Goal: Information Seeking & Learning: Learn about a topic

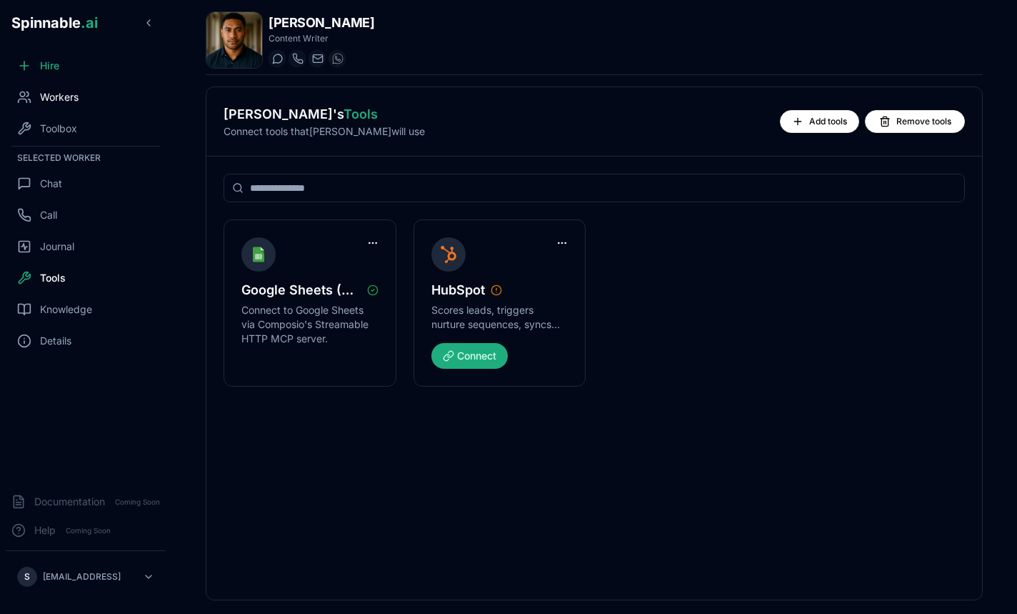
click at [80, 109] on div "Workers" at bounding box center [86, 97] width 160 height 29
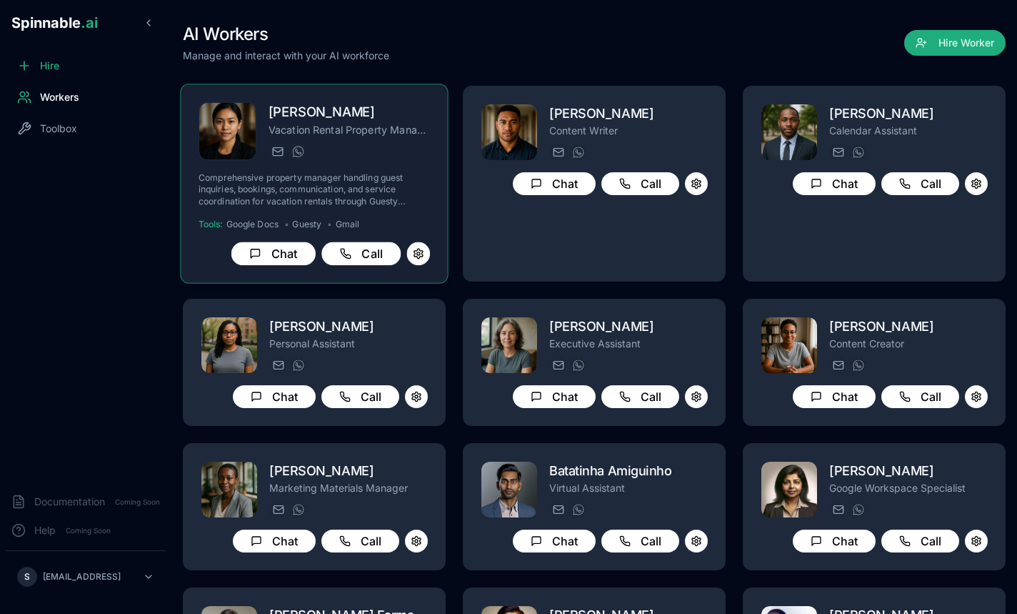
click at [341, 164] on div "[PERSON_NAME] Vacation Rental Property Manager [PERSON_NAME][EMAIL_ADDRESS][PER…" at bounding box center [314, 183] width 231 height 163
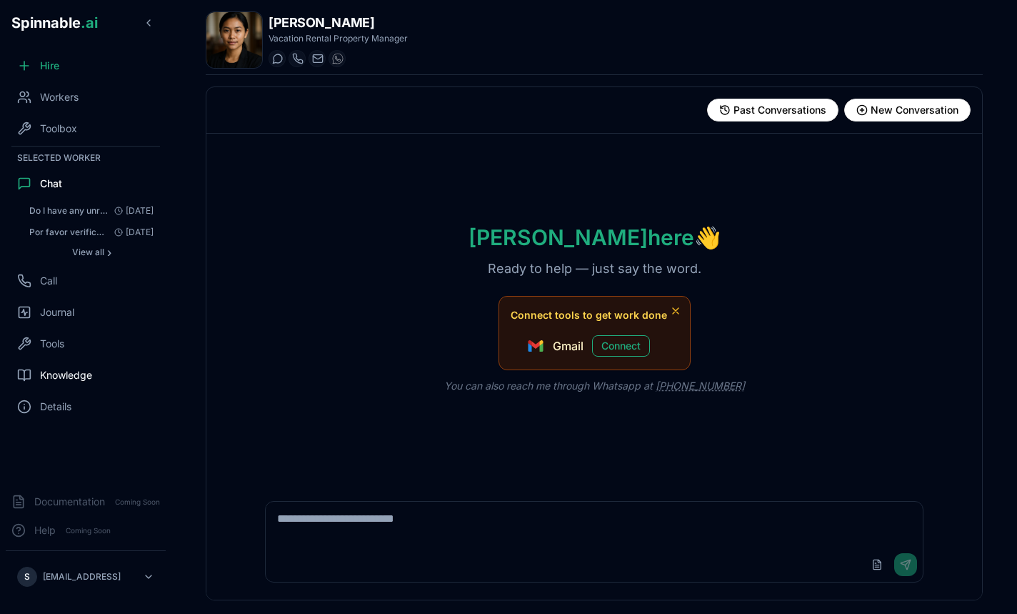
click at [56, 380] on span "Knowledge" at bounding box center [66, 375] width 52 height 14
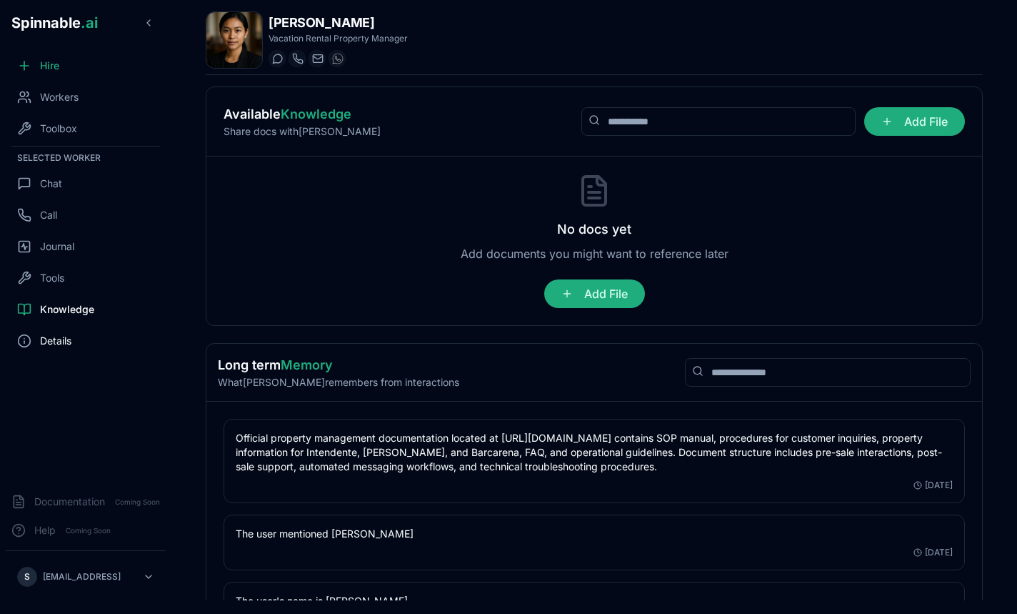
click at [74, 342] on div "Details" at bounding box center [86, 340] width 160 height 29
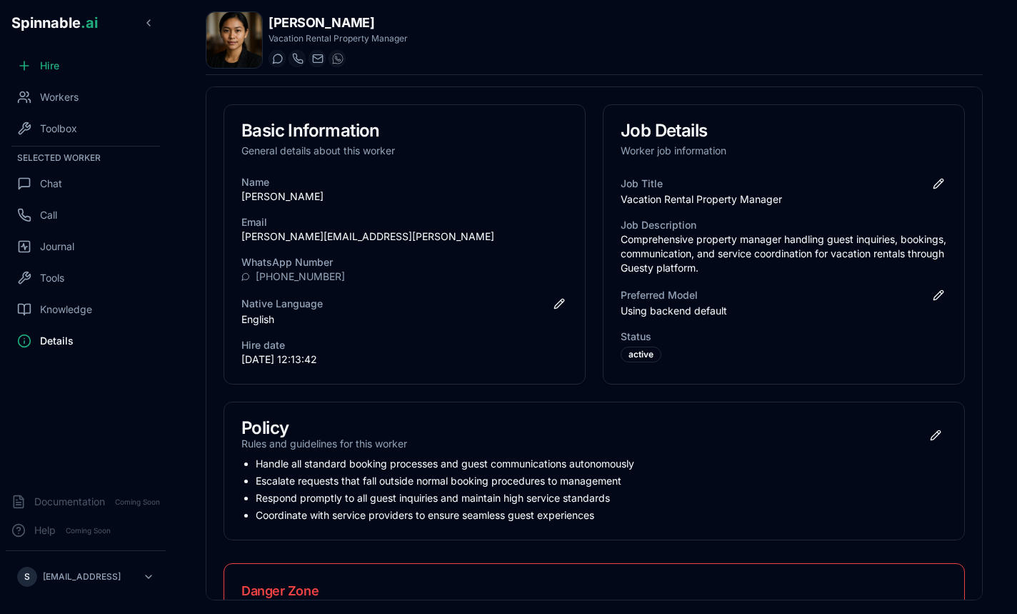
scroll to position [84, 0]
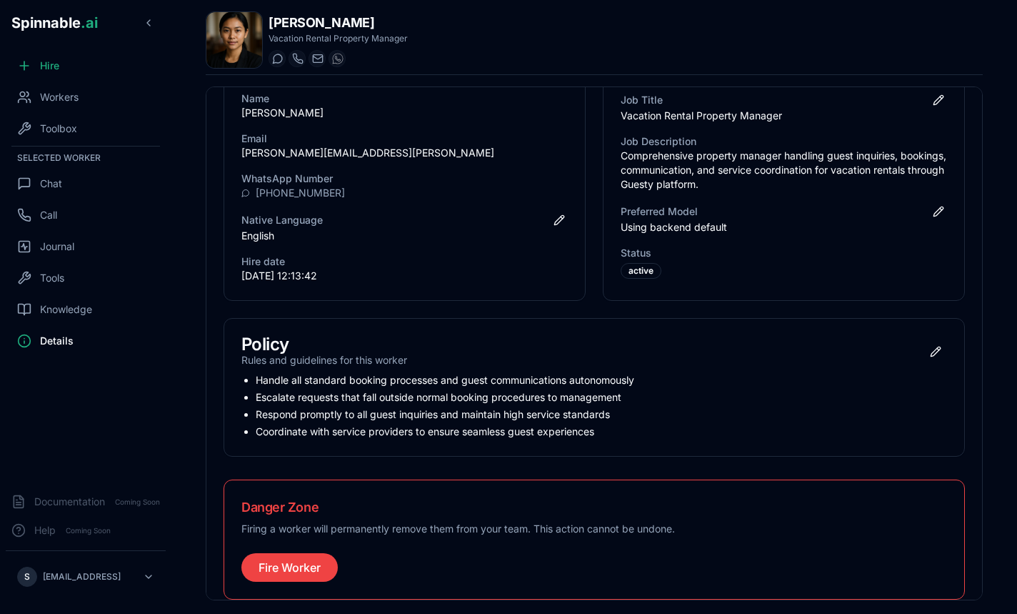
click at [439, 411] on li "Respond promptly to all guest inquiries and maintain high service standards" at bounding box center [602, 414] width 692 height 14
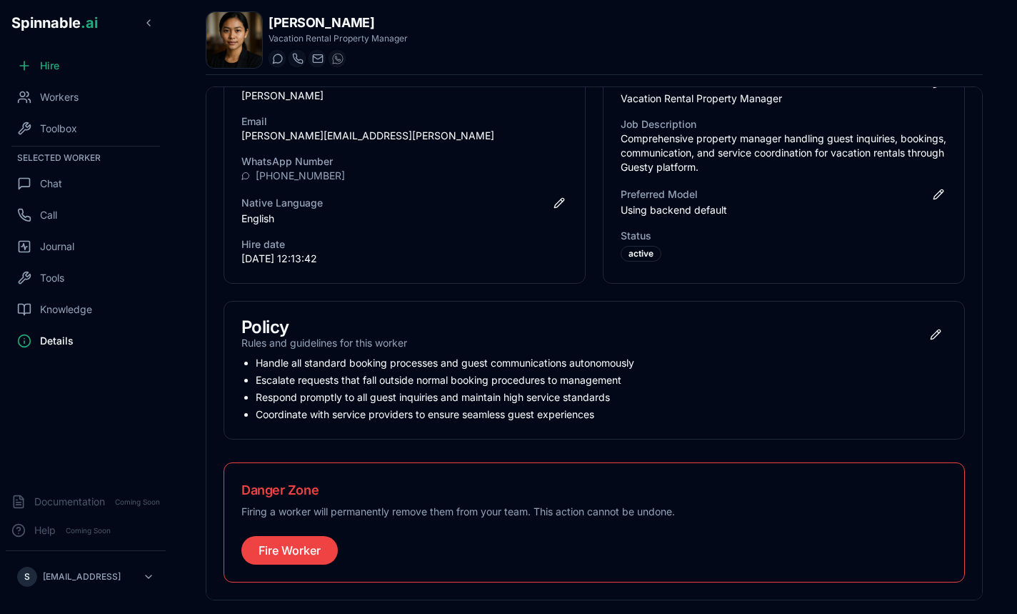
click at [391, 389] on ul "Handle all standard booking processes and guest communications autonomously Esc…" at bounding box center [594, 389] width 706 height 66
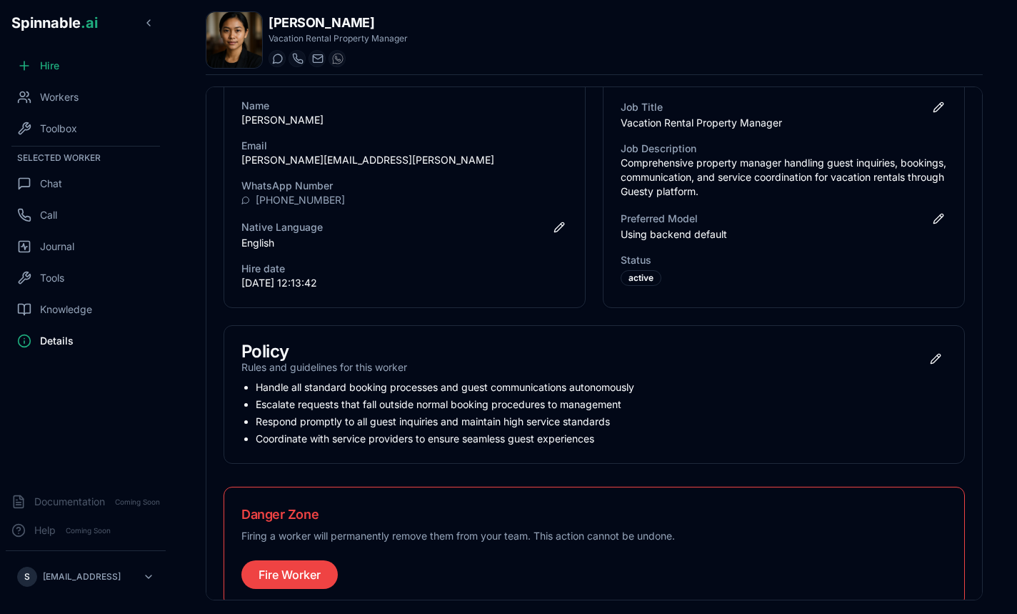
click at [280, 354] on h3 "Policy" at bounding box center [324, 351] width 166 height 17
